Goal: Information Seeking & Learning: Learn about a topic

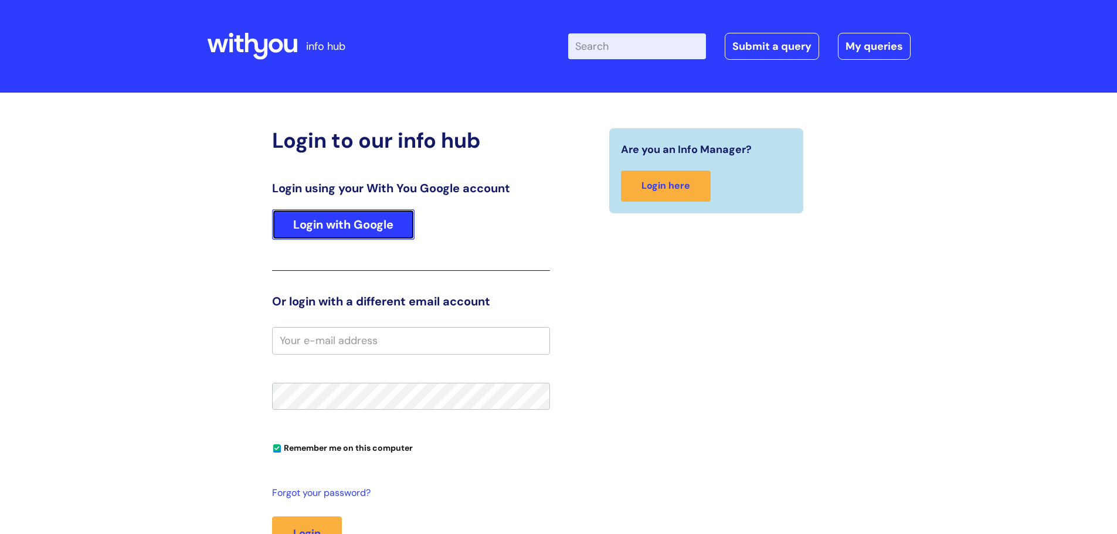
click at [347, 225] on link "Login with Google" at bounding box center [343, 224] width 143 height 30
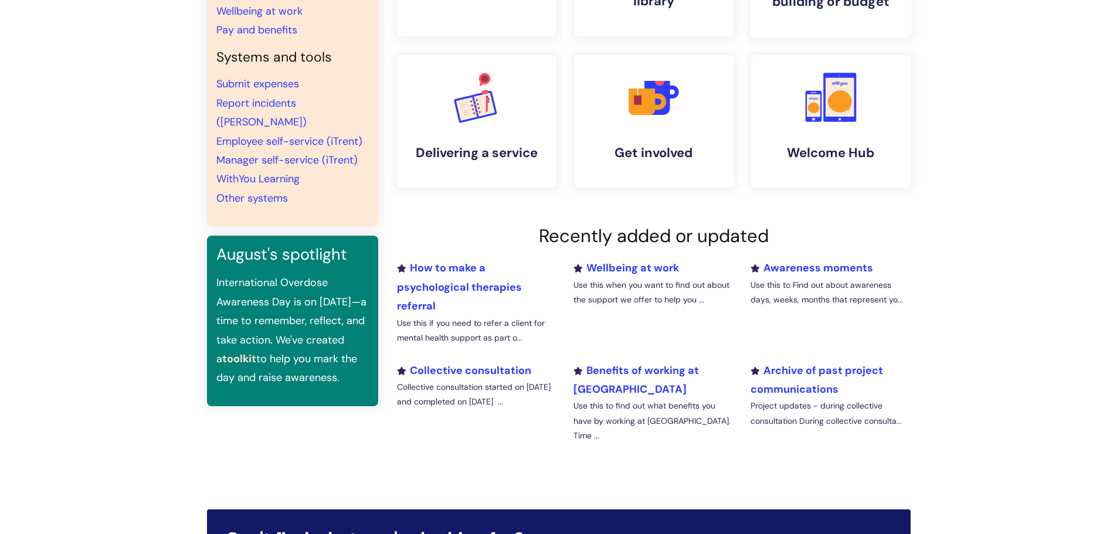
scroll to position [235, 0]
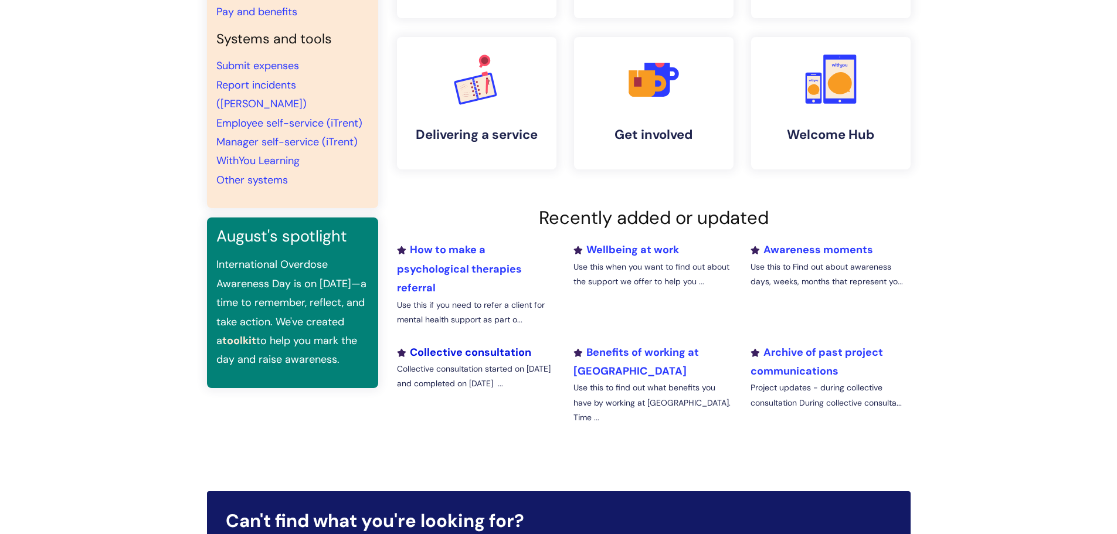
click at [505, 353] on link "Collective consultation" at bounding box center [464, 352] width 134 height 14
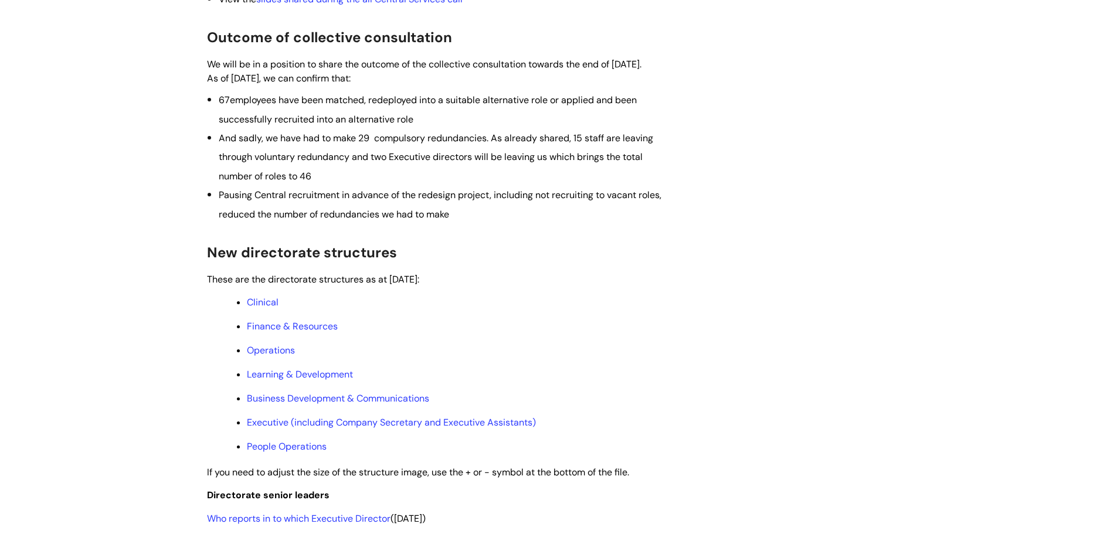
scroll to position [411, 0]
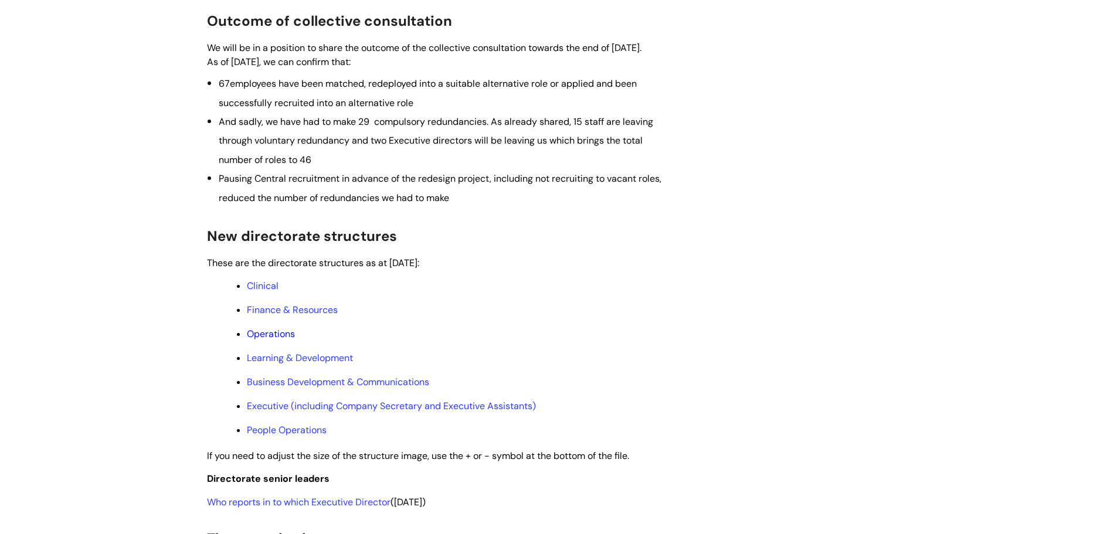
click at [275, 340] on link "Operations" at bounding box center [271, 334] width 48 height 12
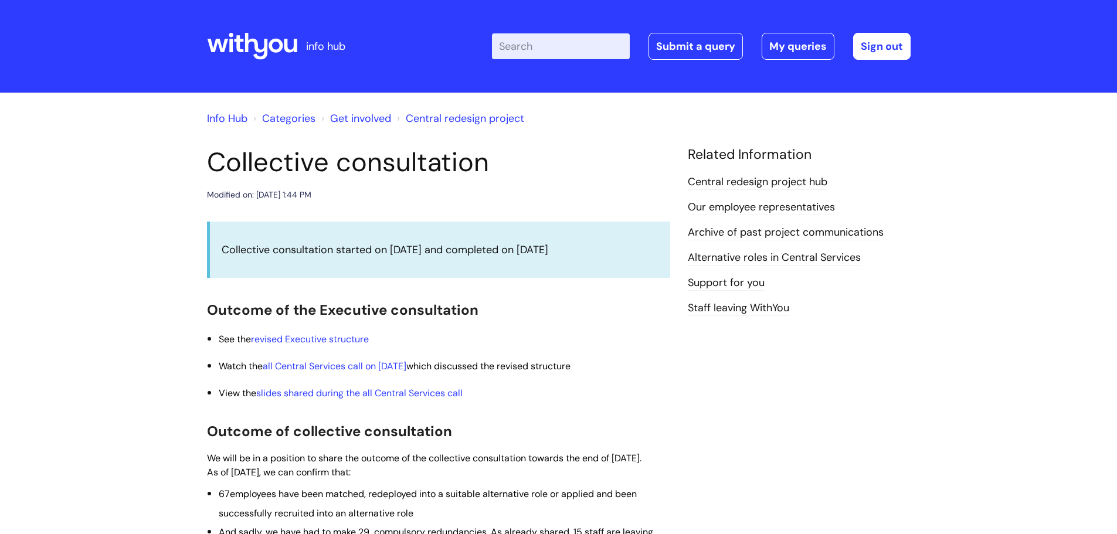
click at [812, 178] on link "Central redesign project hub" at bounding box center [758, 182] width 140 height 15
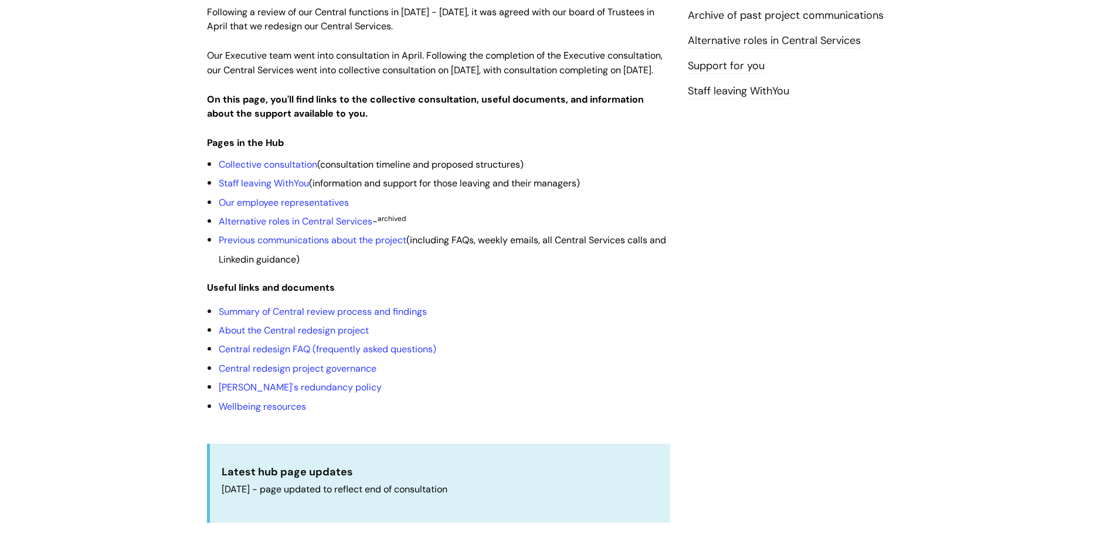
scroll to position [176, 0]
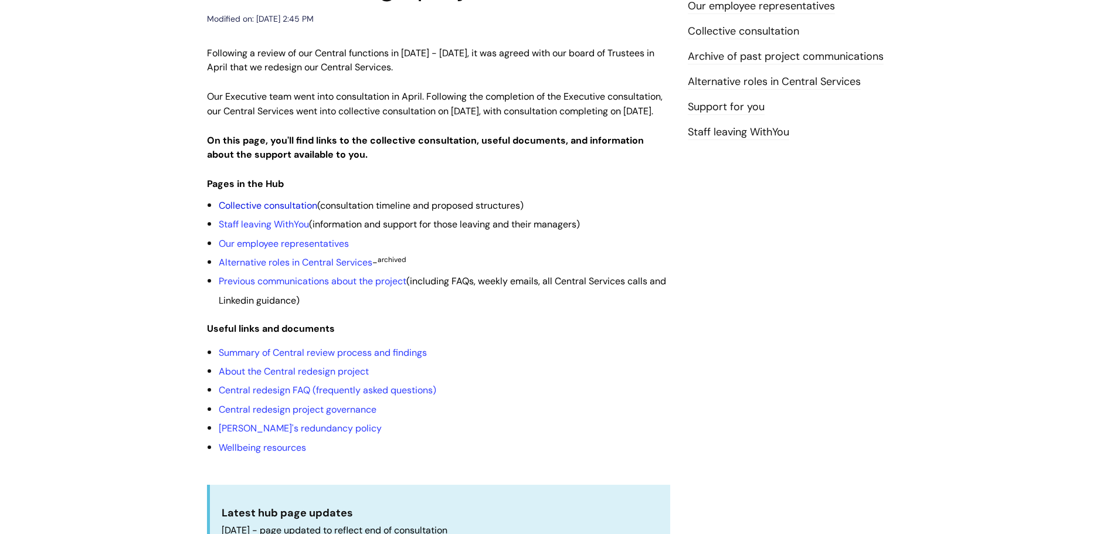
click at [275, 212] on link "Collective consultation" at bounding box center [268, 205] width 99 height 12
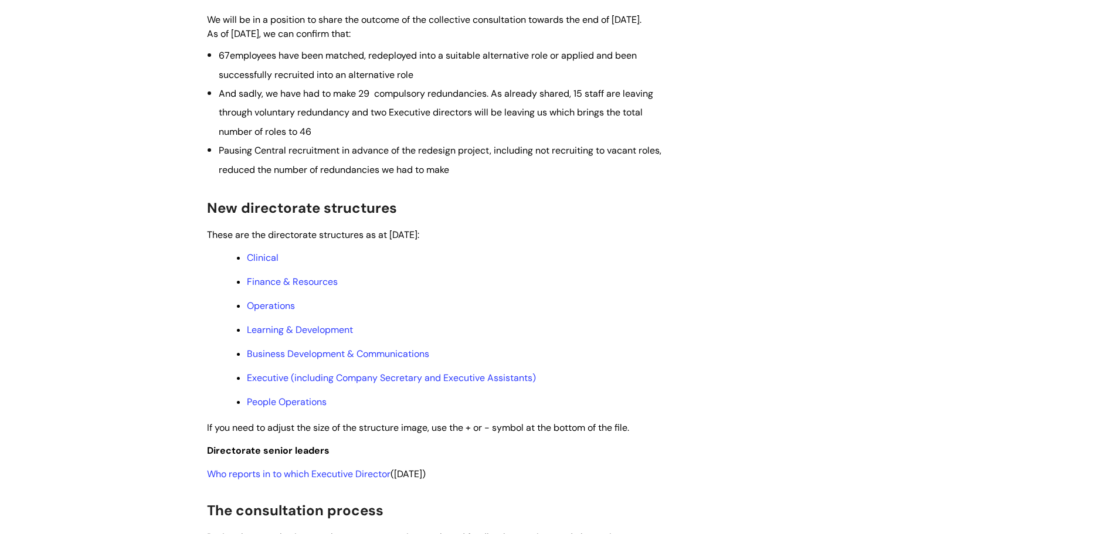
scroll to position [469, 0]
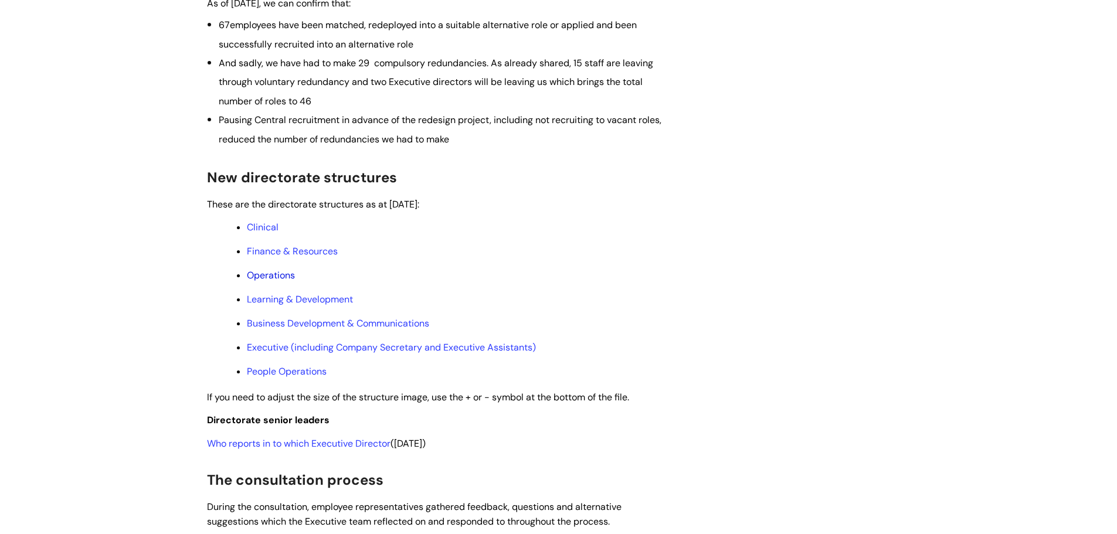
click at [282, 281] on link "Operations" at bounding box center [271, 275] width 48 height 12
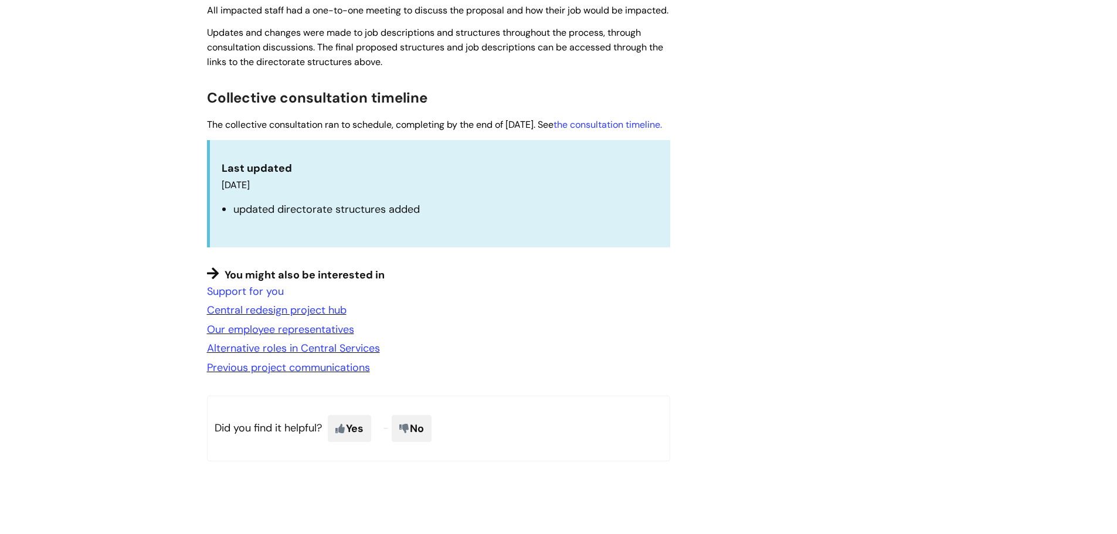
scroll to position [1070, 0]
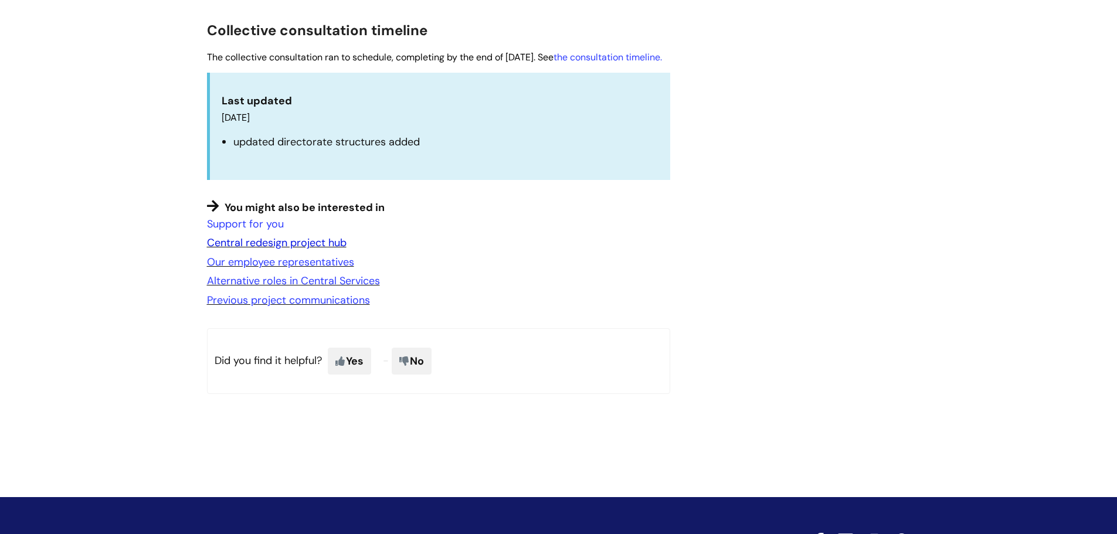
click at [342, 250] on link "Central redesign project hub" at bounding box center [277, 243] width 140 height 14
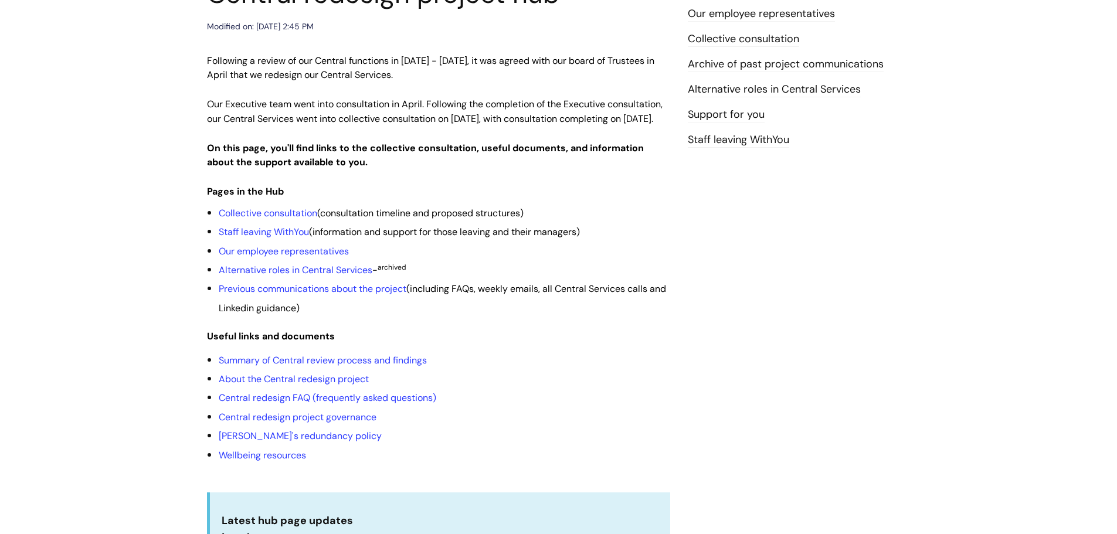
scroll to position [176, 0]
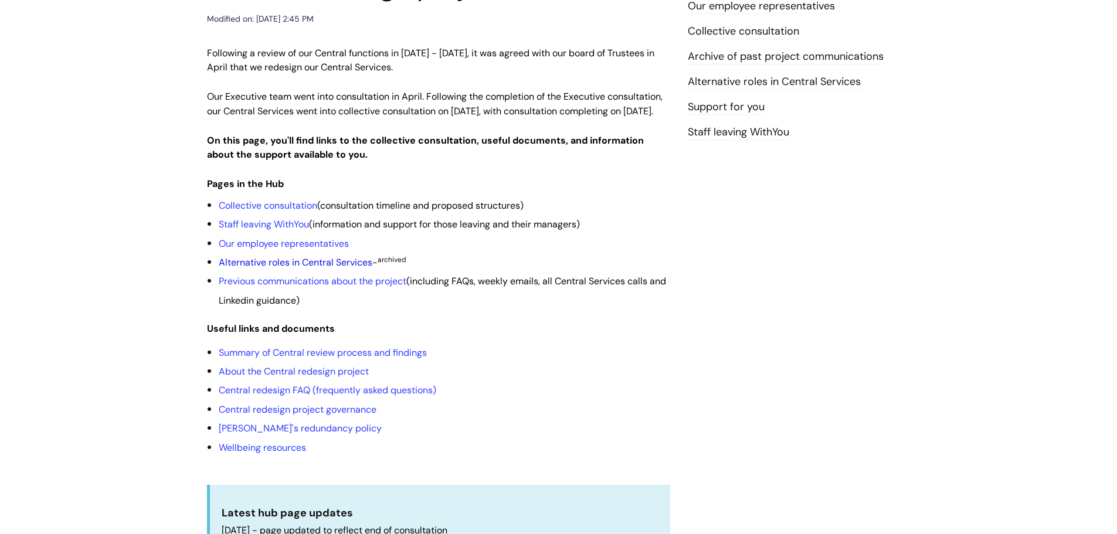
click at [357, 269] on link "Alternative roles in Central Services" at bounding box center [296, 262] width 154 height 12
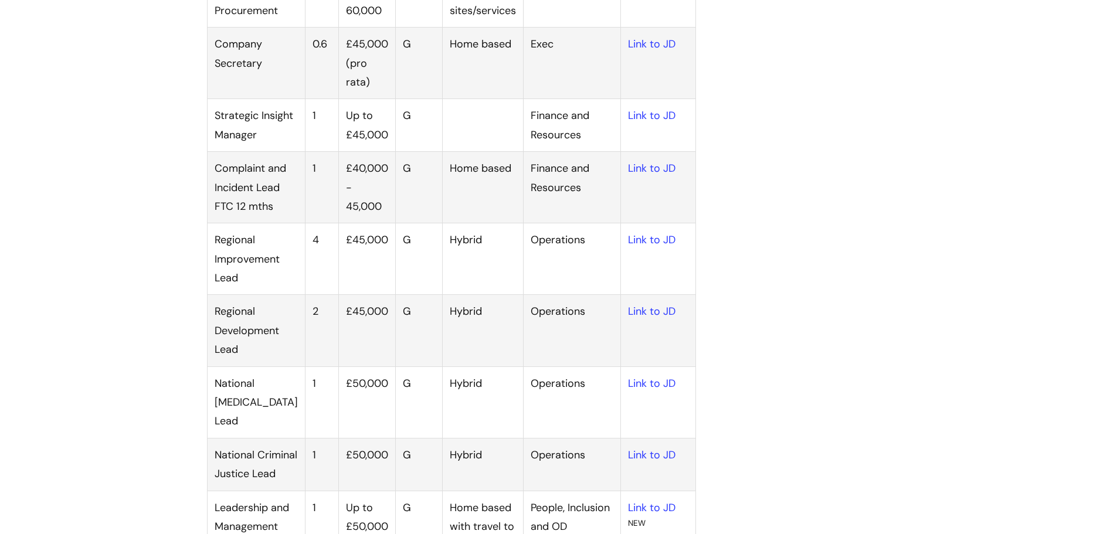
scroll to position [1056, 0]
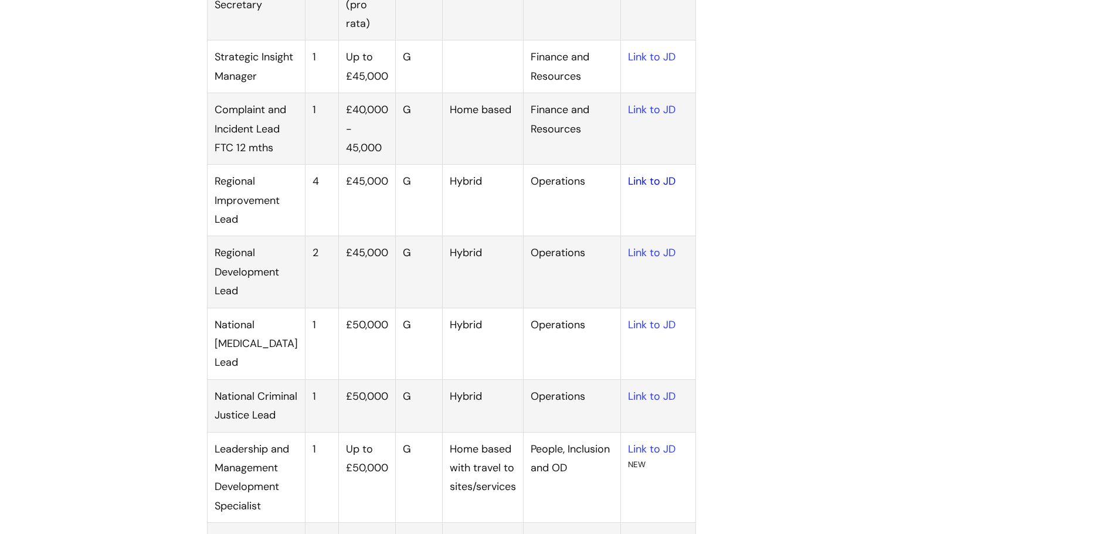
click at [659, 188] on link "Link to JD" at bounding box center [652, 181] width 48 height 14
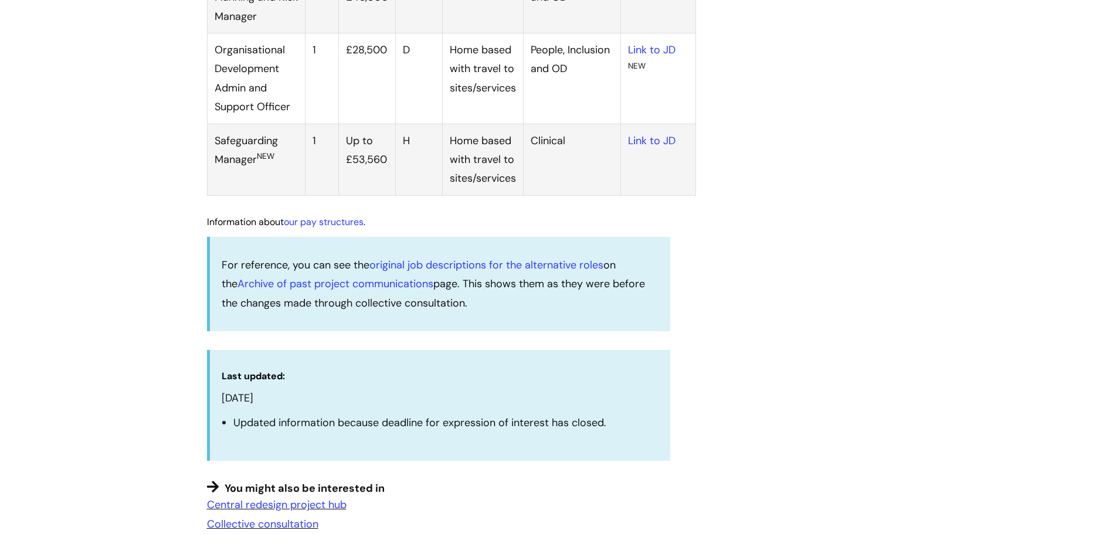
scroll to position [1807, 0]
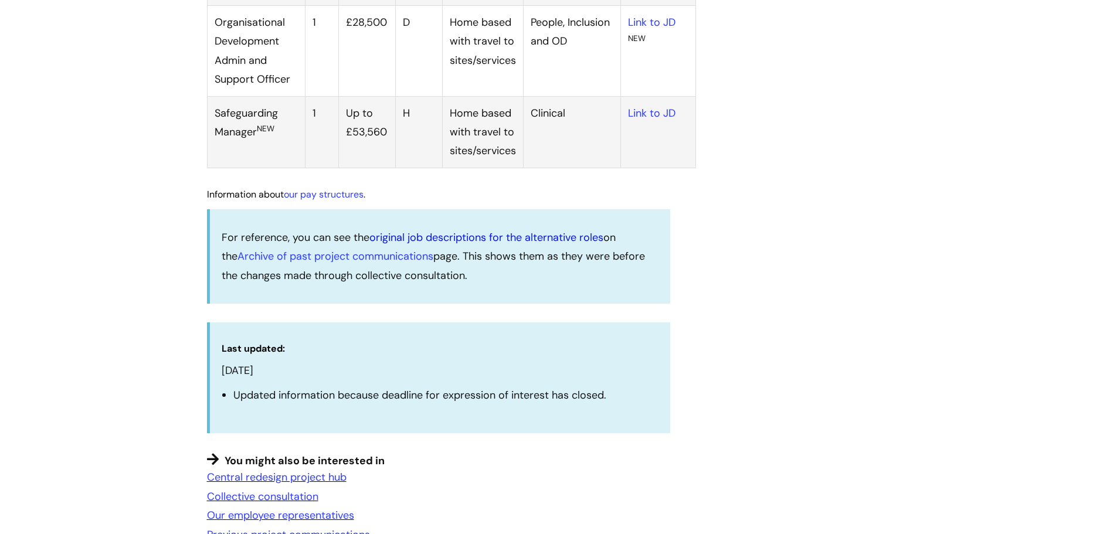
click at [498, 245] on link "original job descriptions for the alternative roles" at bounding box center [486, 237] width 234 height 14
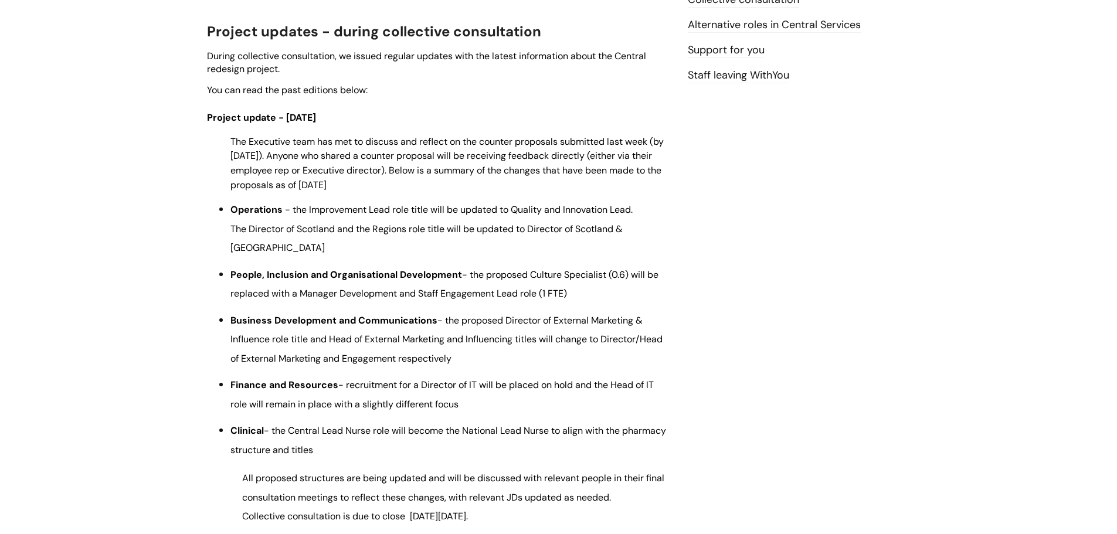
scroll to position [643, 0]
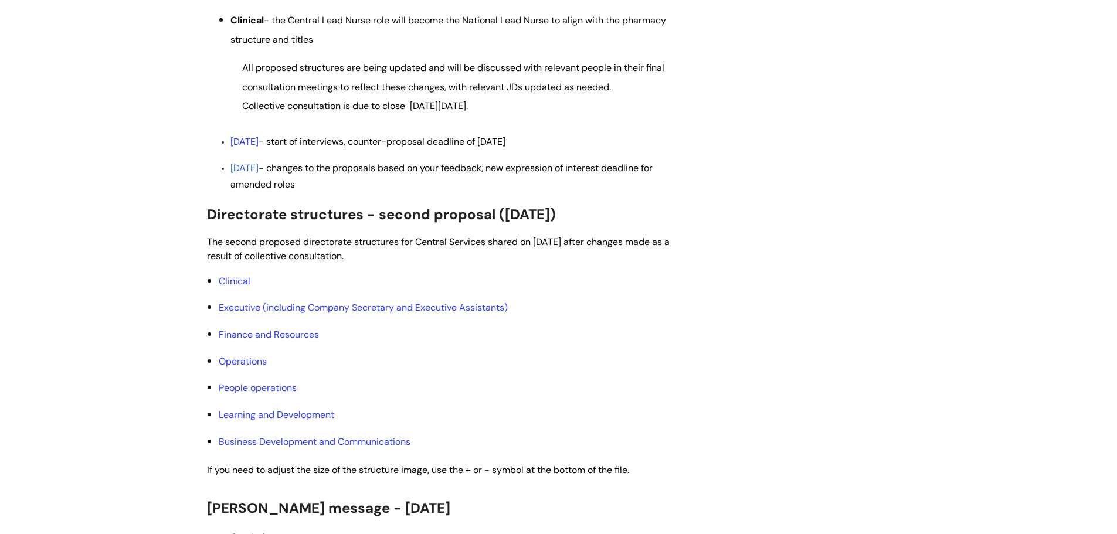
click at [240, 368] on li "Operations" at bounding box center [445, 361] width 452 height 19
click at [240, 367] on link "Operations" at bounding box center [243, 361] width 48 height 12
